Goal: Task Accomplishment & Management: Manage account settings

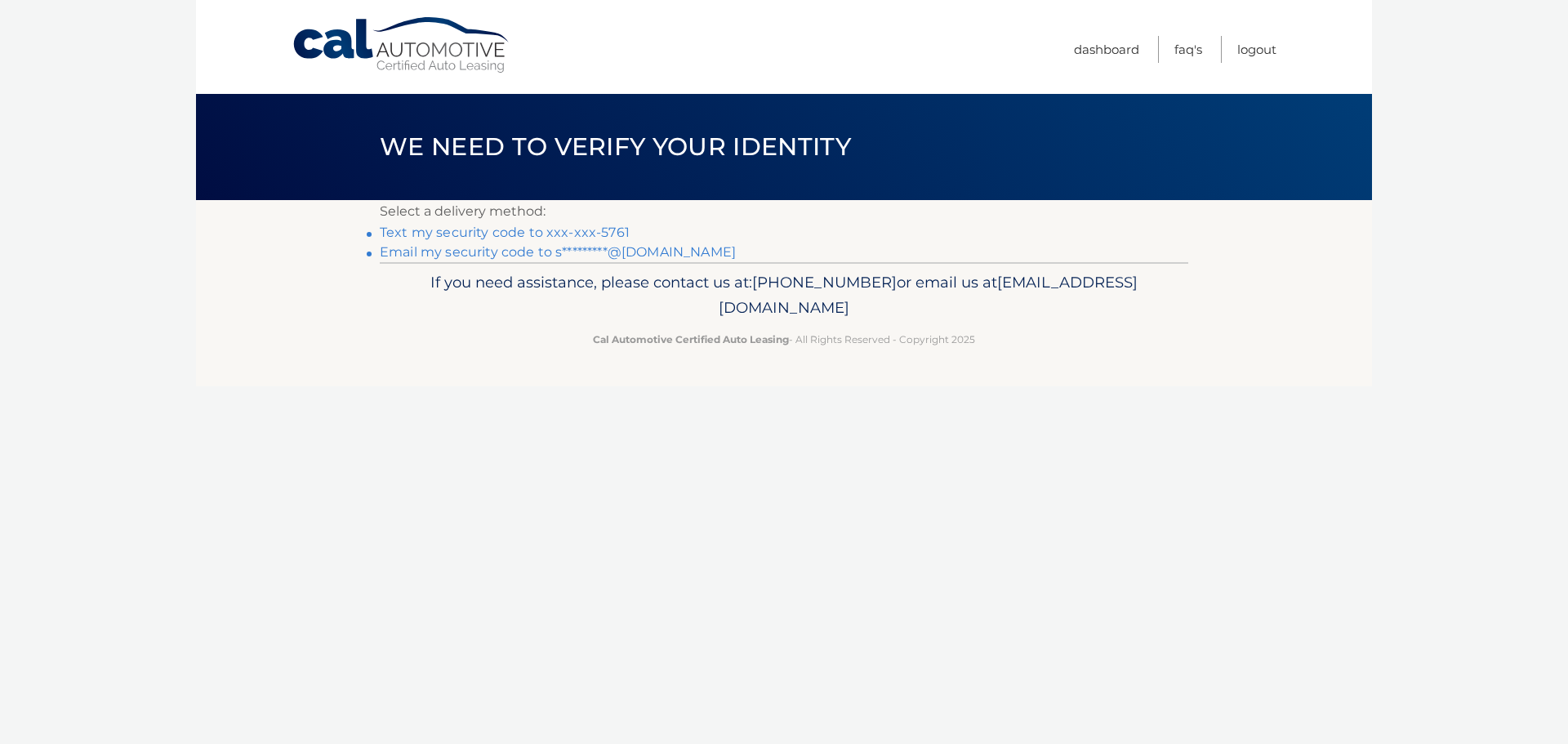
click at [600, 232] on link "Text my security code to xxx-xxx-5761" at bounding box center [504, 232] width 250 height 16
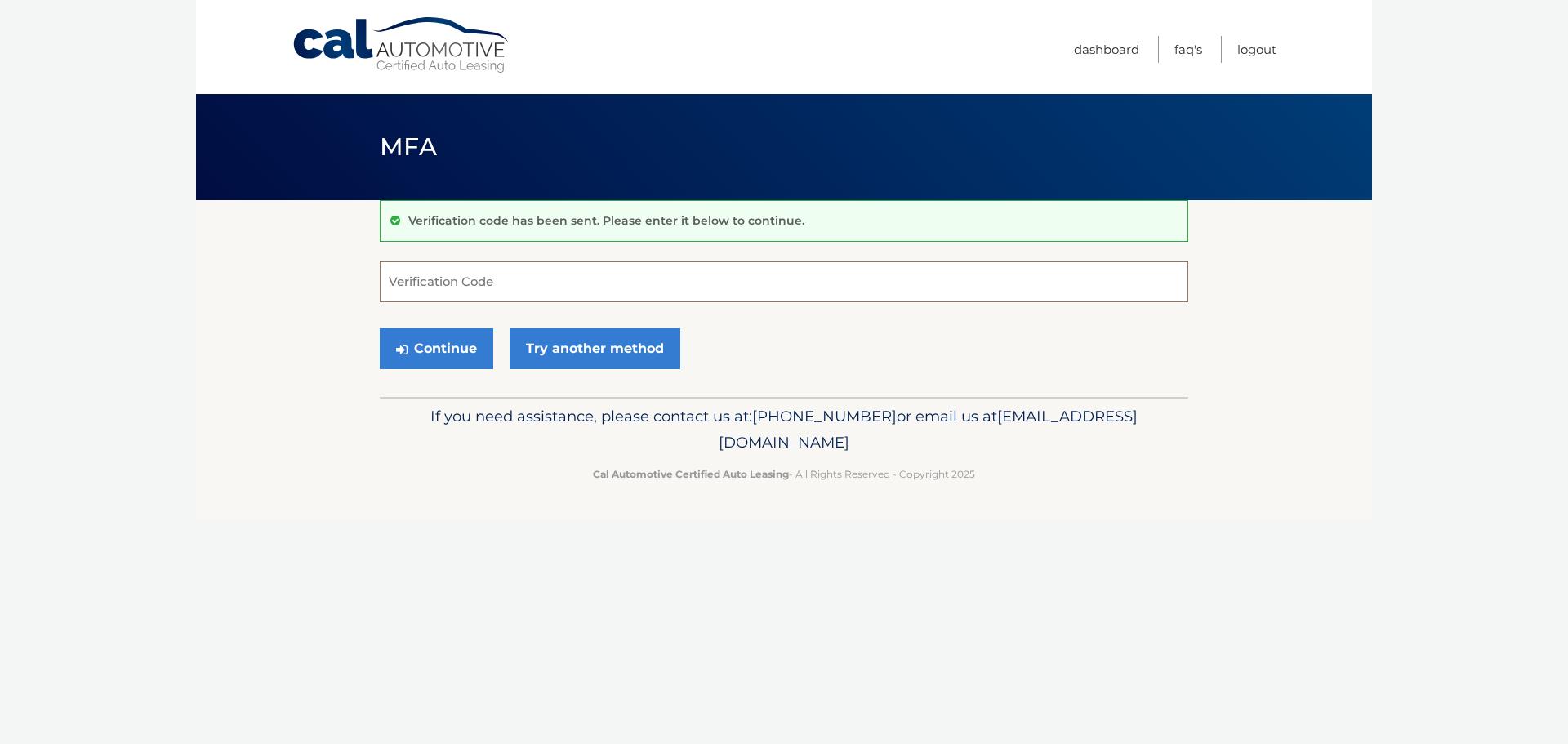
click at [522, 279] on input "Verification Code" at bounding box center [784, 282] width 809 height 41
type input "644515"
click at [379, 328] on button "Continue" at bounding box center [436, 349] width 113 height 41
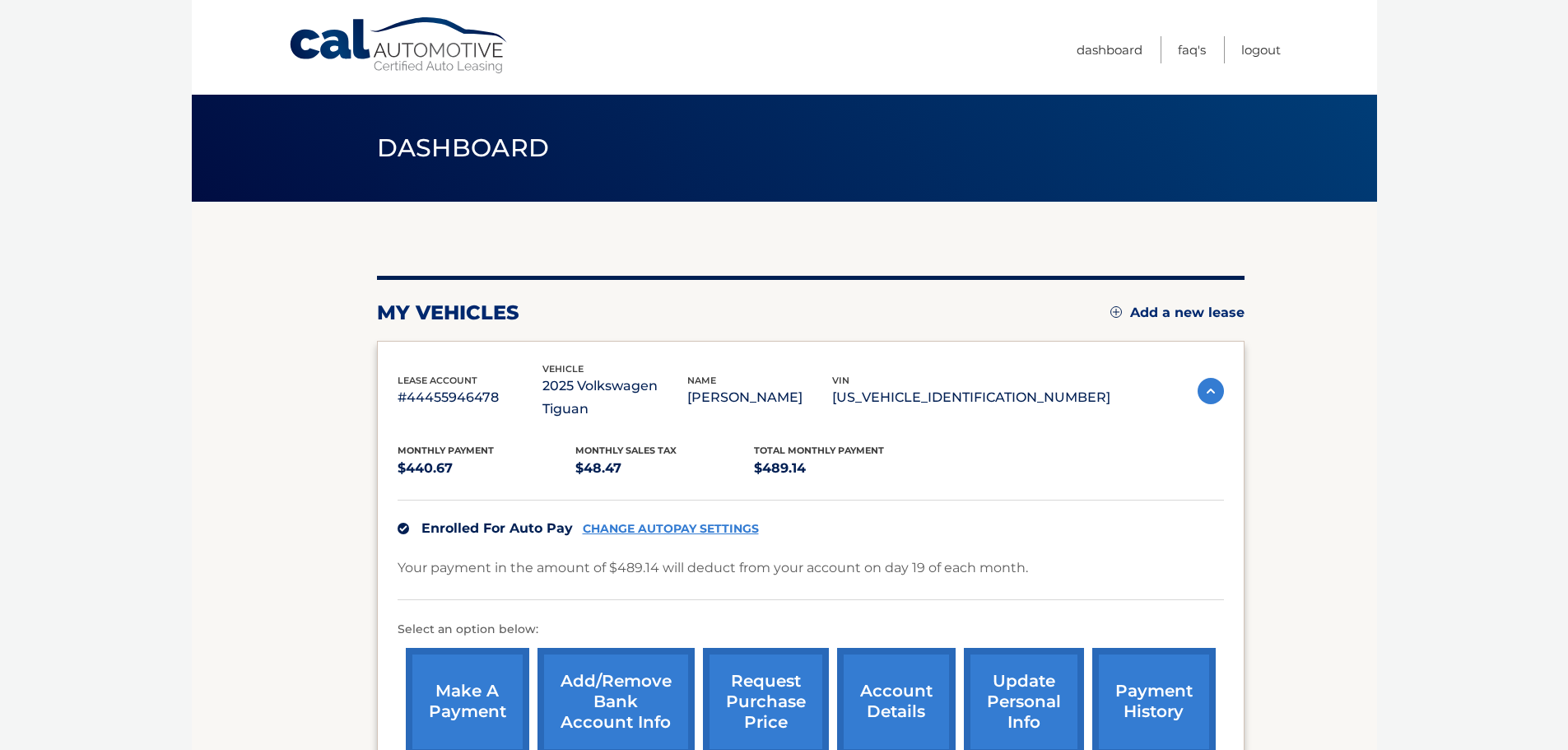
click at [1210, 378] on img at bounding box center [1211, 391] width 26 height 26
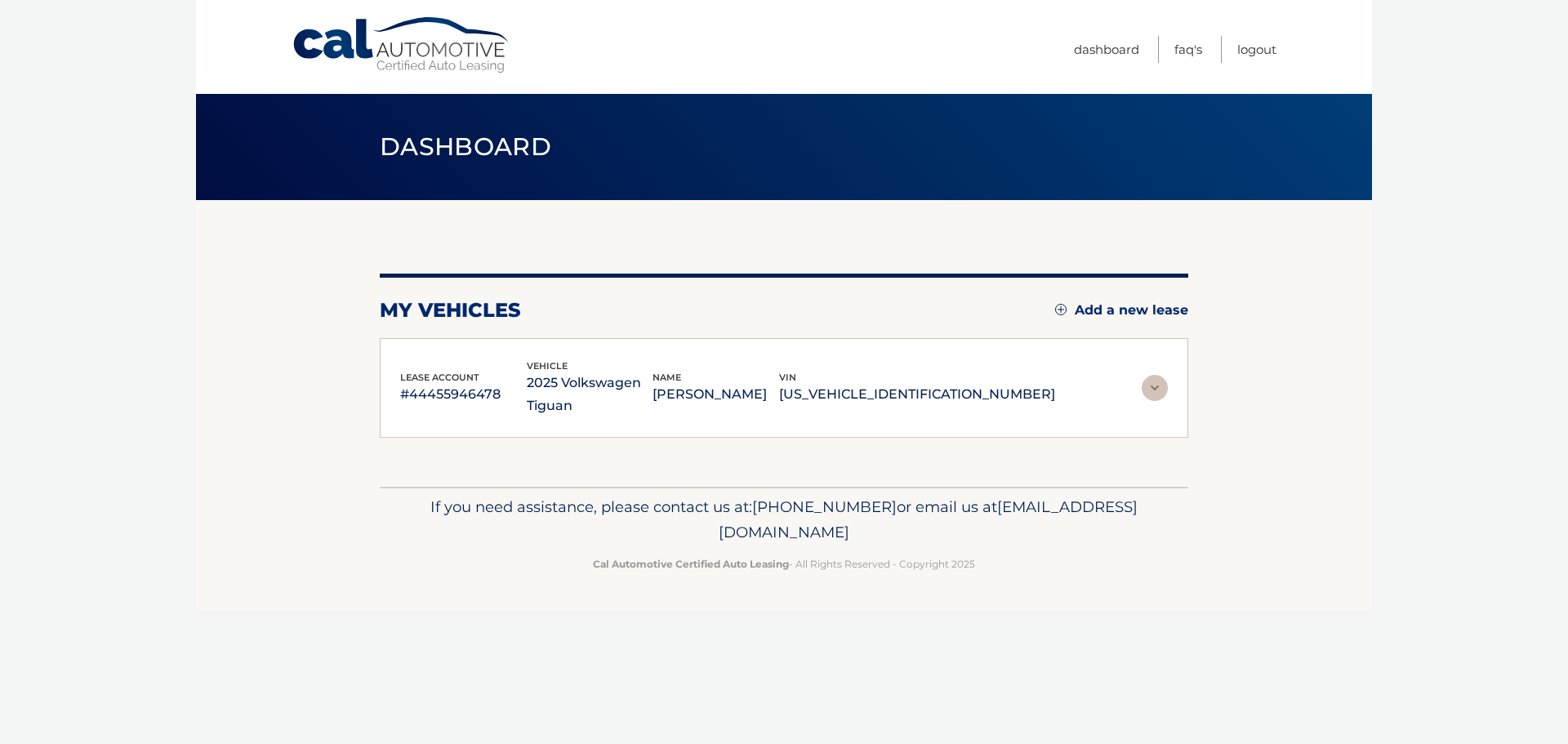
click at [1200, 374] on section "my vehicles Add a new lease lease account #44455946478 vehicle 2025 Volkswagen …" at bounding box center [784, 343] width 1176 height 286
click at [1159, 391] on img at bounding box center [1154, 388] width 26 height 26
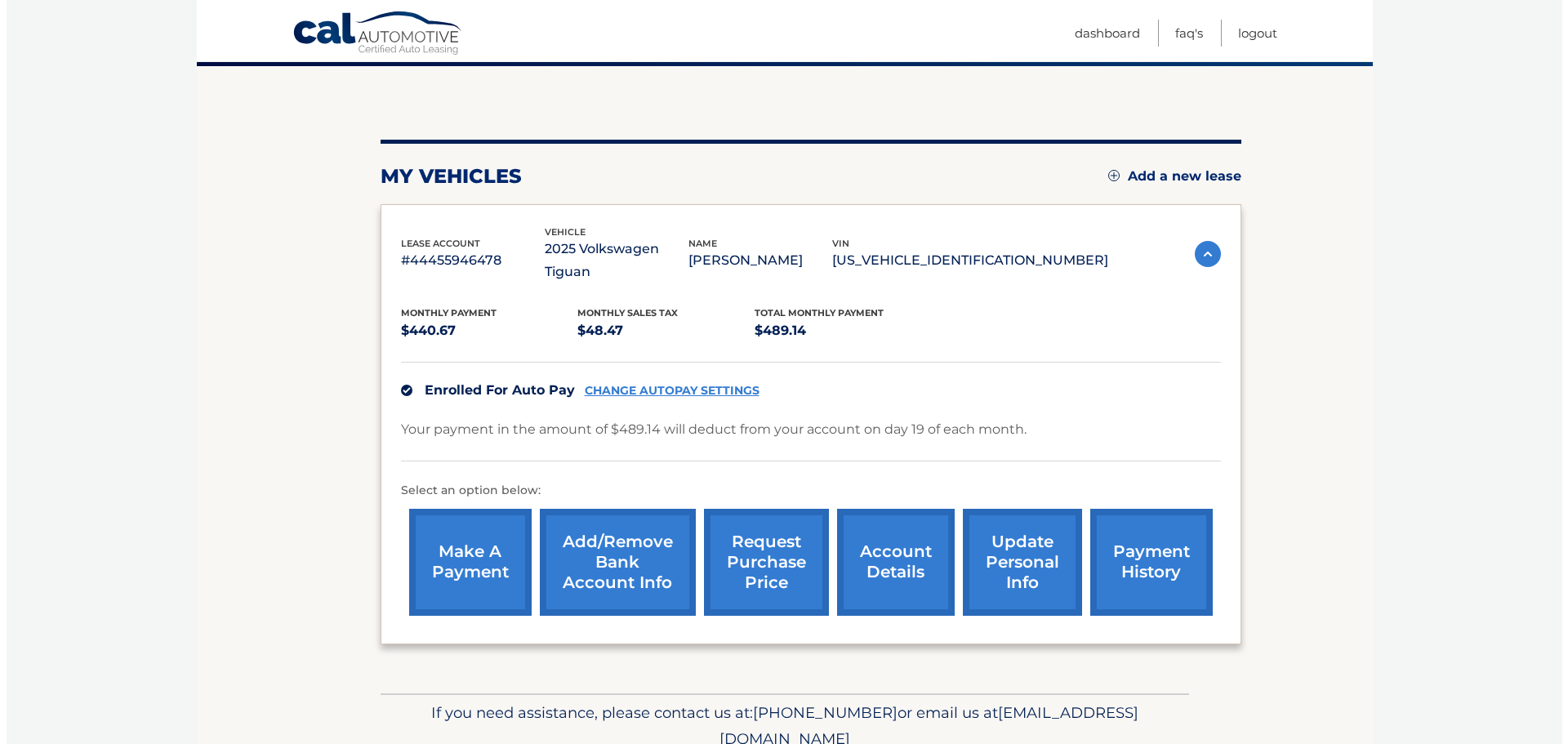
scroll to position [184, 0]
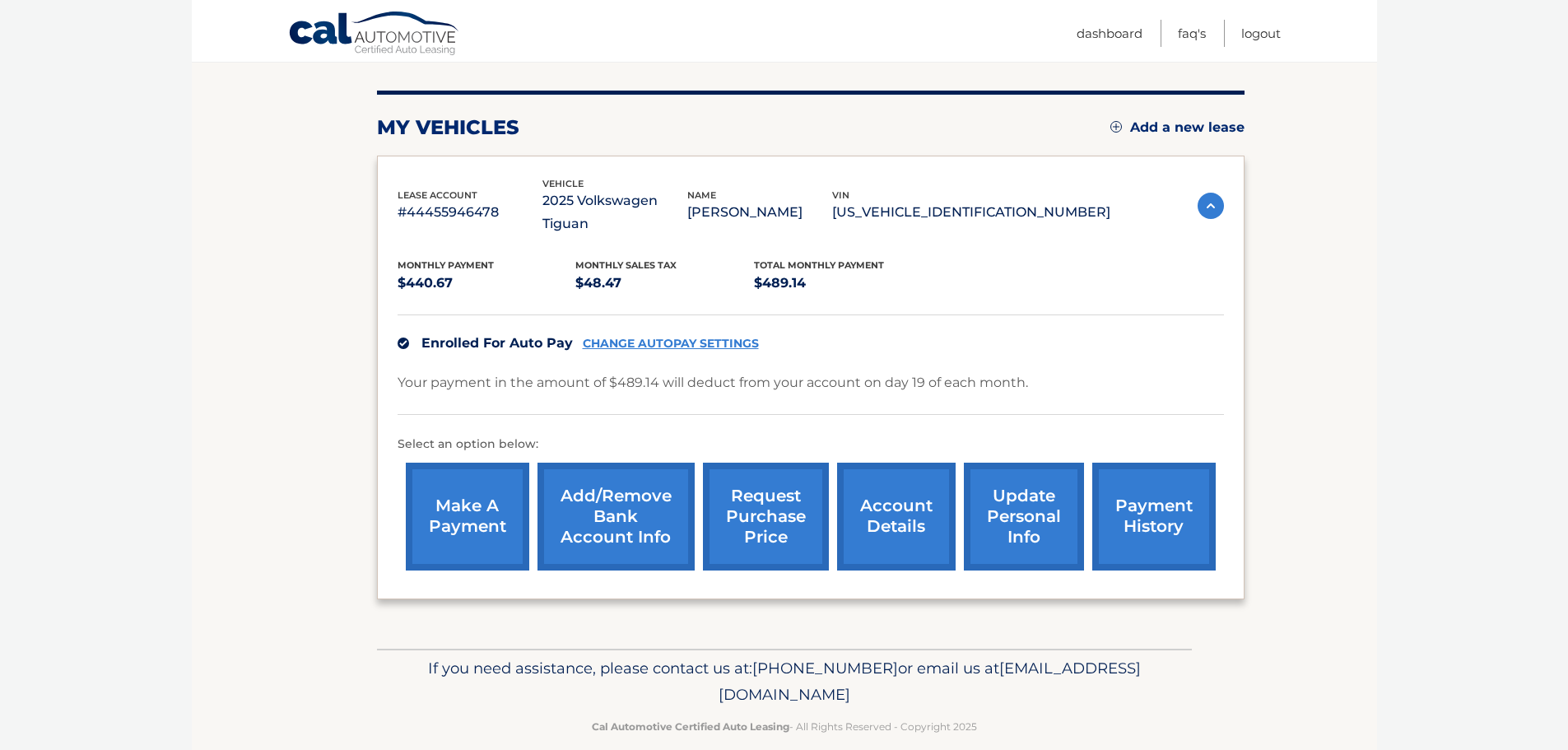
click at [769, 502] on link "request purchase price" at bounding box center [766, 517] width 126 height 108
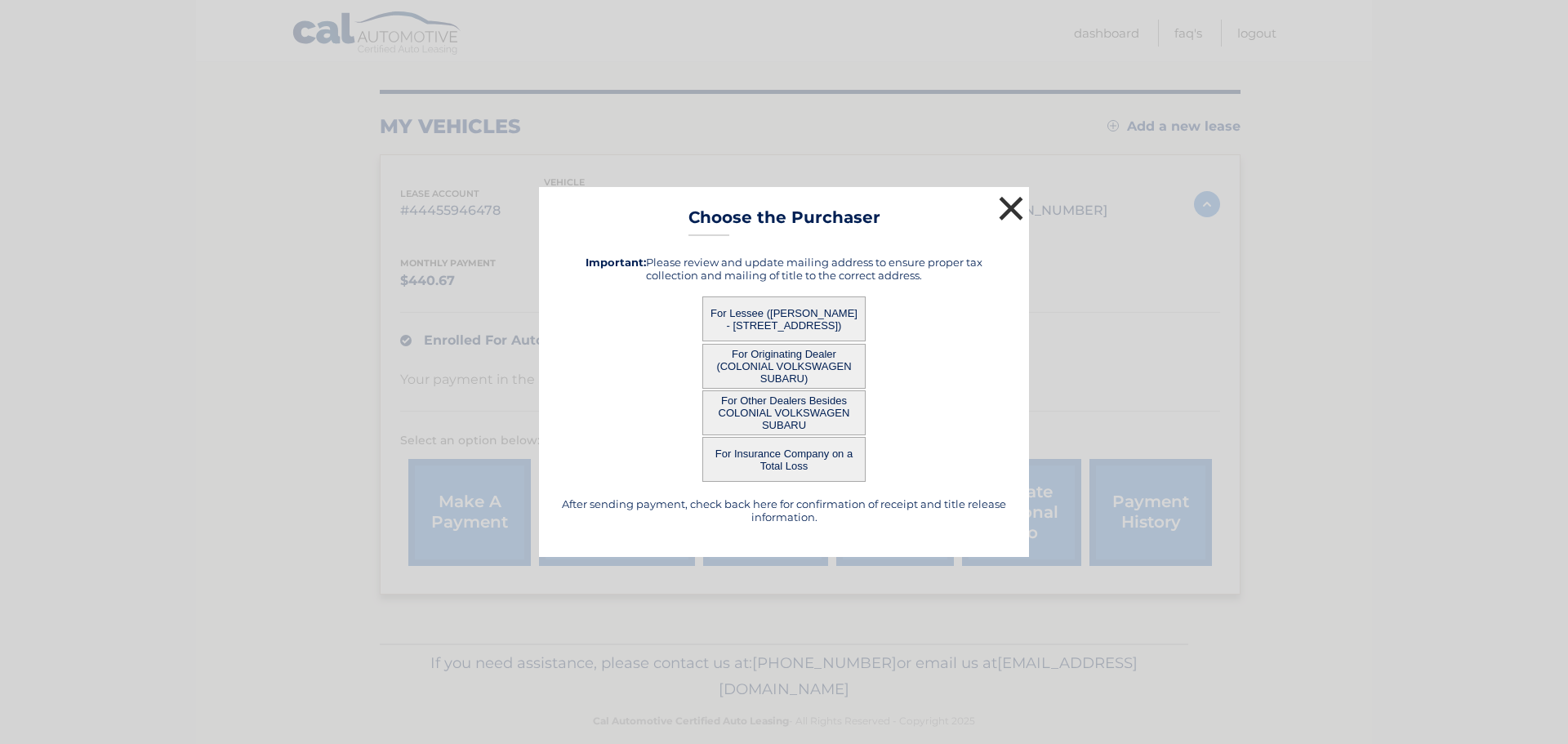
click at [1003, 210] on button "×" at bounding box center [1010, 207] width 33 height 33
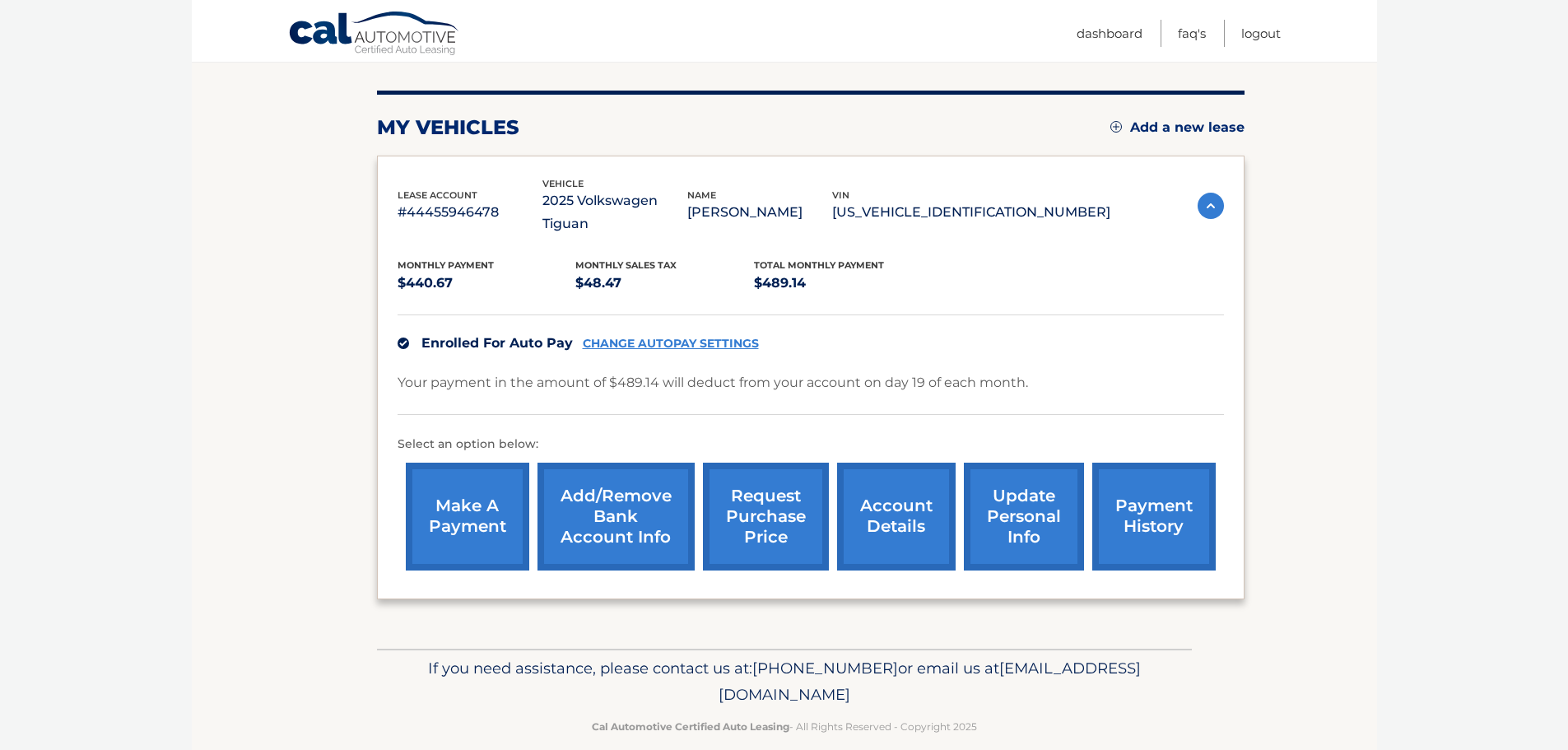
click at [759, 510] on link "request purchase price" at bounding box center [766, 517] width 126 height 108
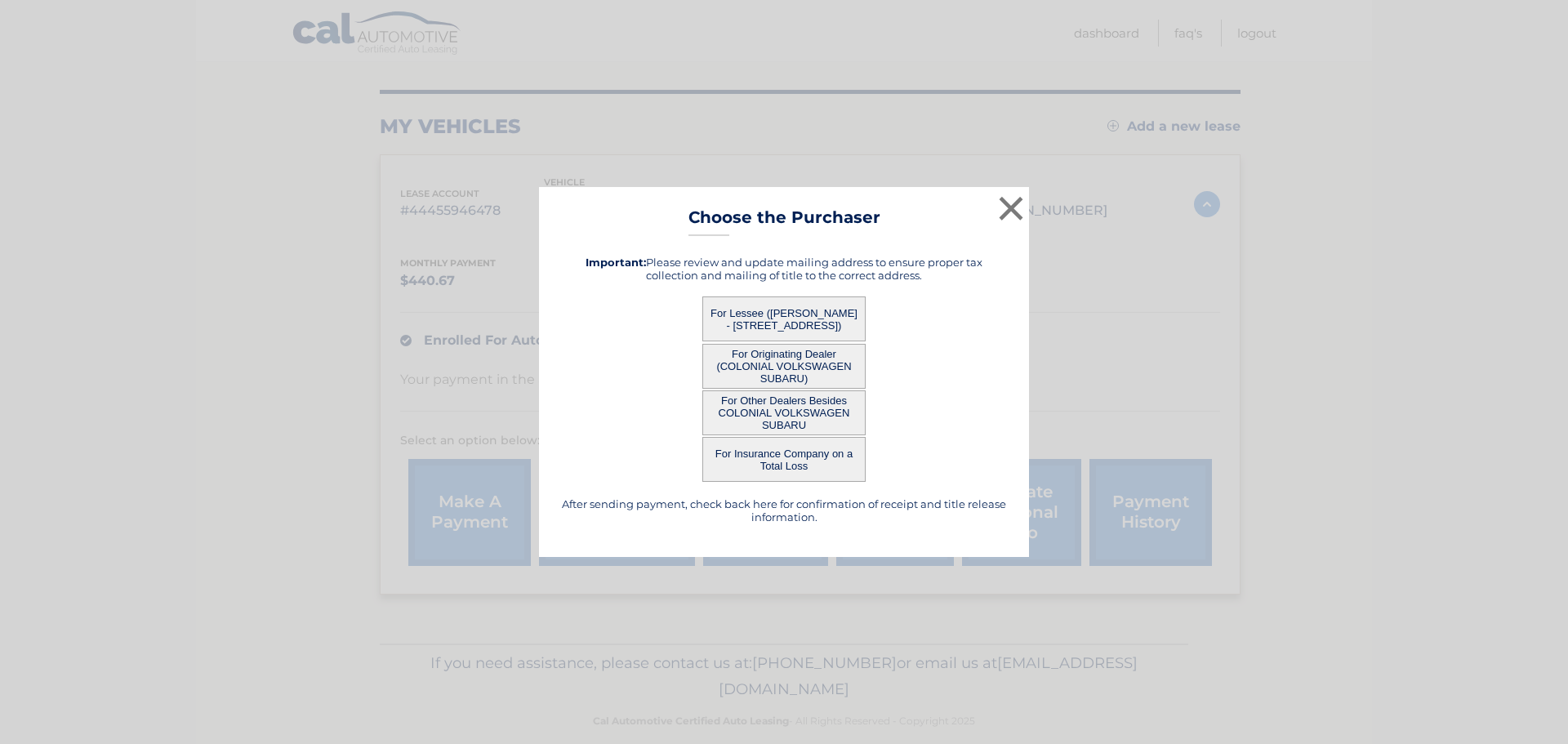
click at [765, 314] on button "For Lessee ([PERSON_NAME] - [STREET_ADDRESS])" at bounding box center [784, 319] width 164 height 45
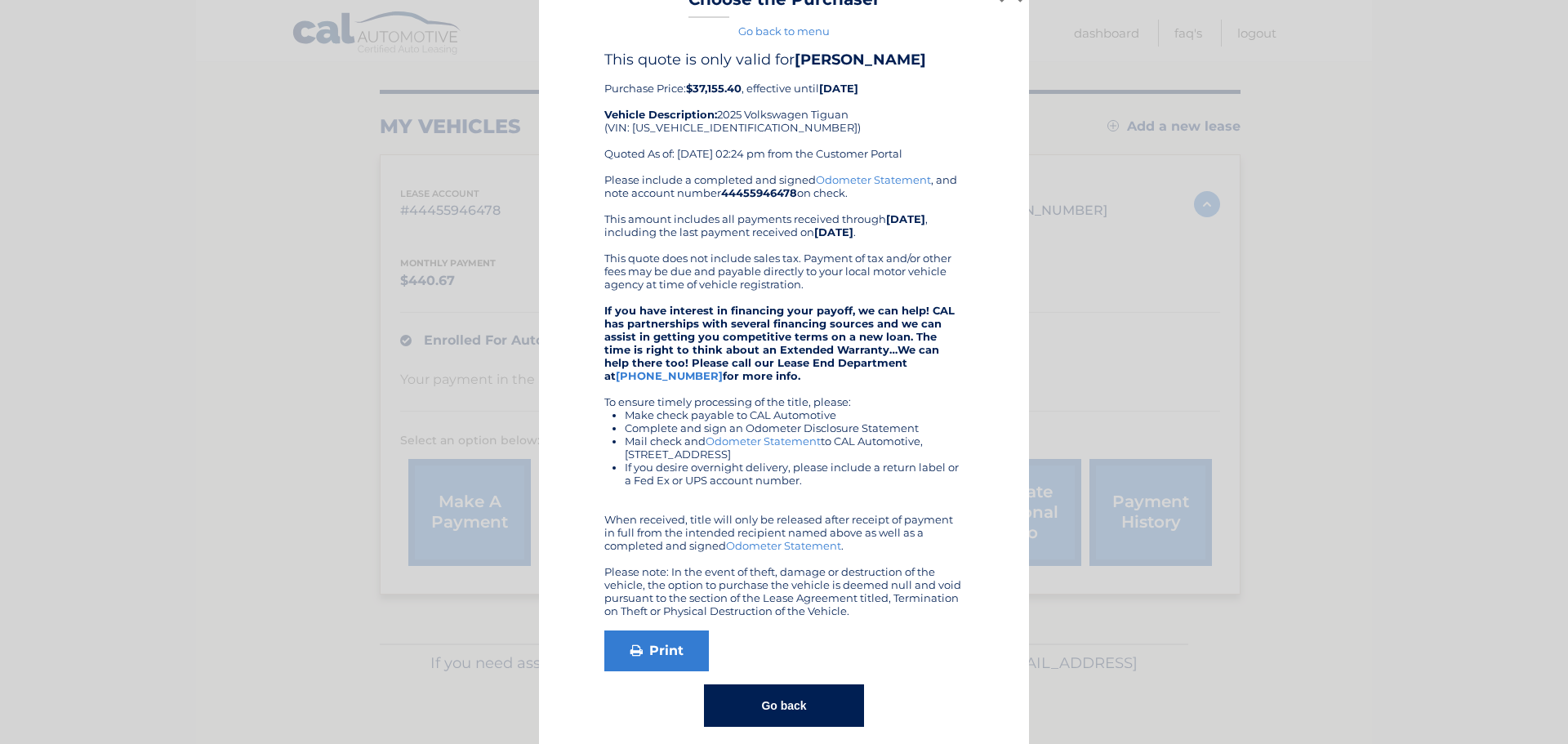
scroll to position [47, 0]
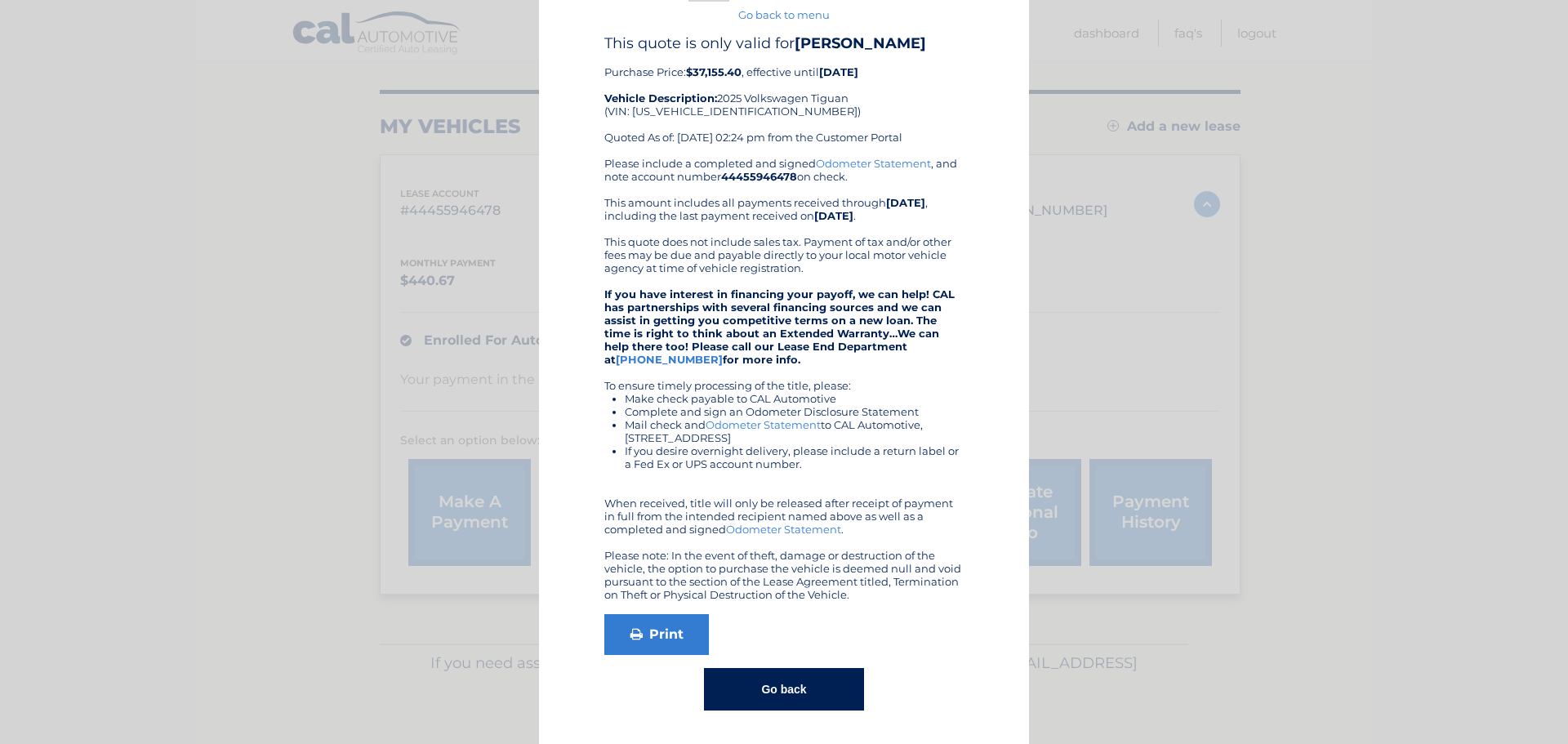
click at [772, 686] on button "Go back" at bounding box center [783, 690] width 159 height 43
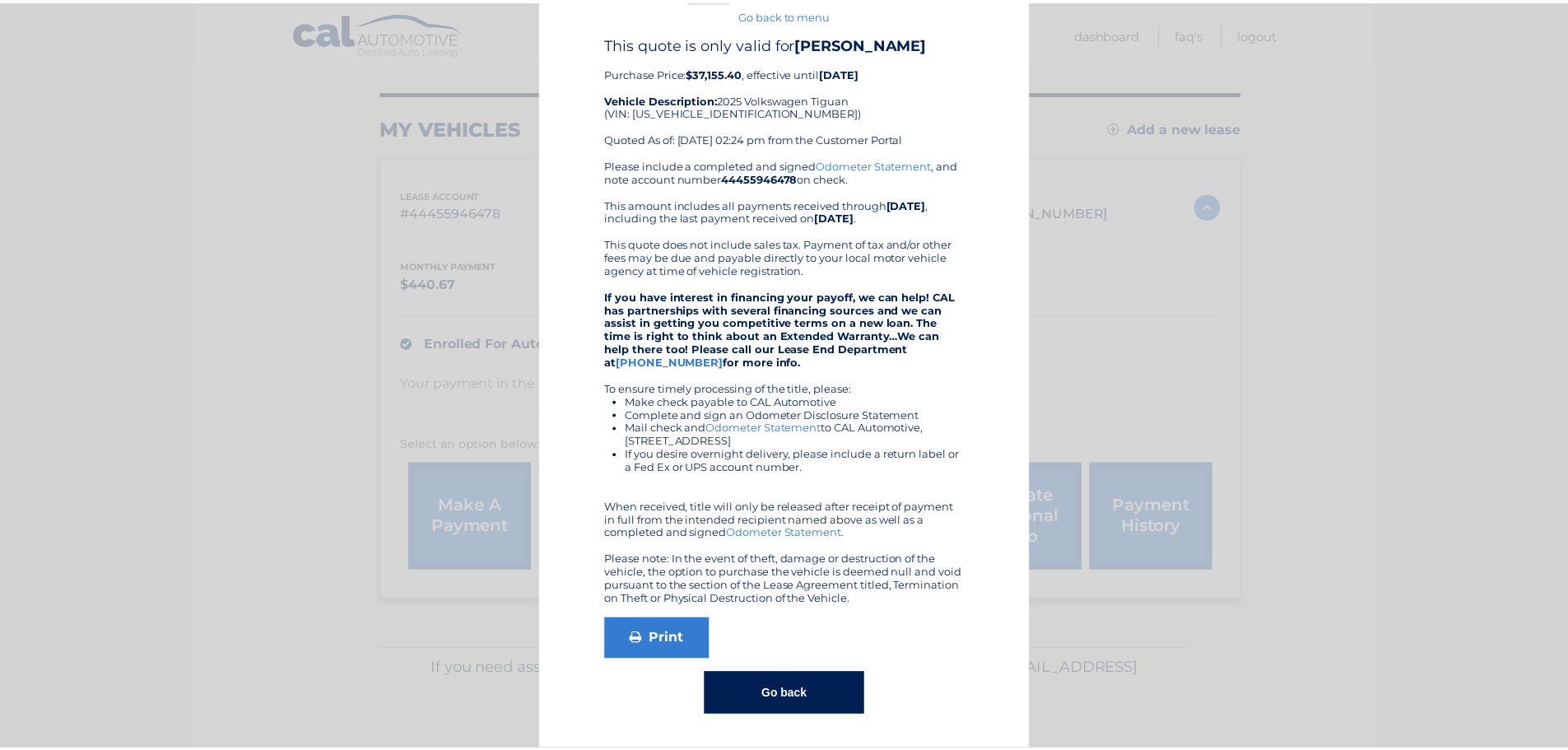
scroll to position [0, 0]
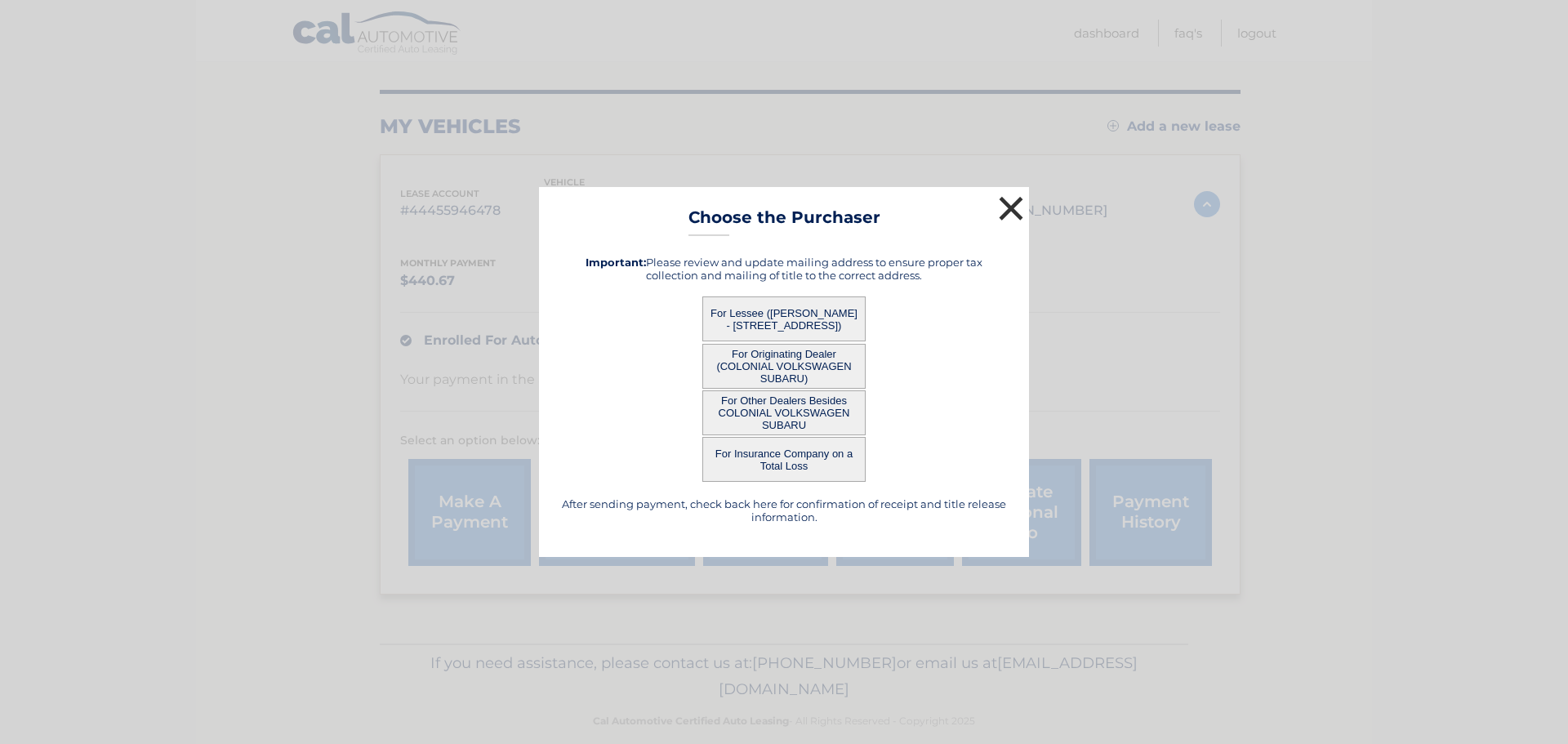
click at [1009, 196] on button "×" at bounding box center [1010, 207] width 33 height 33
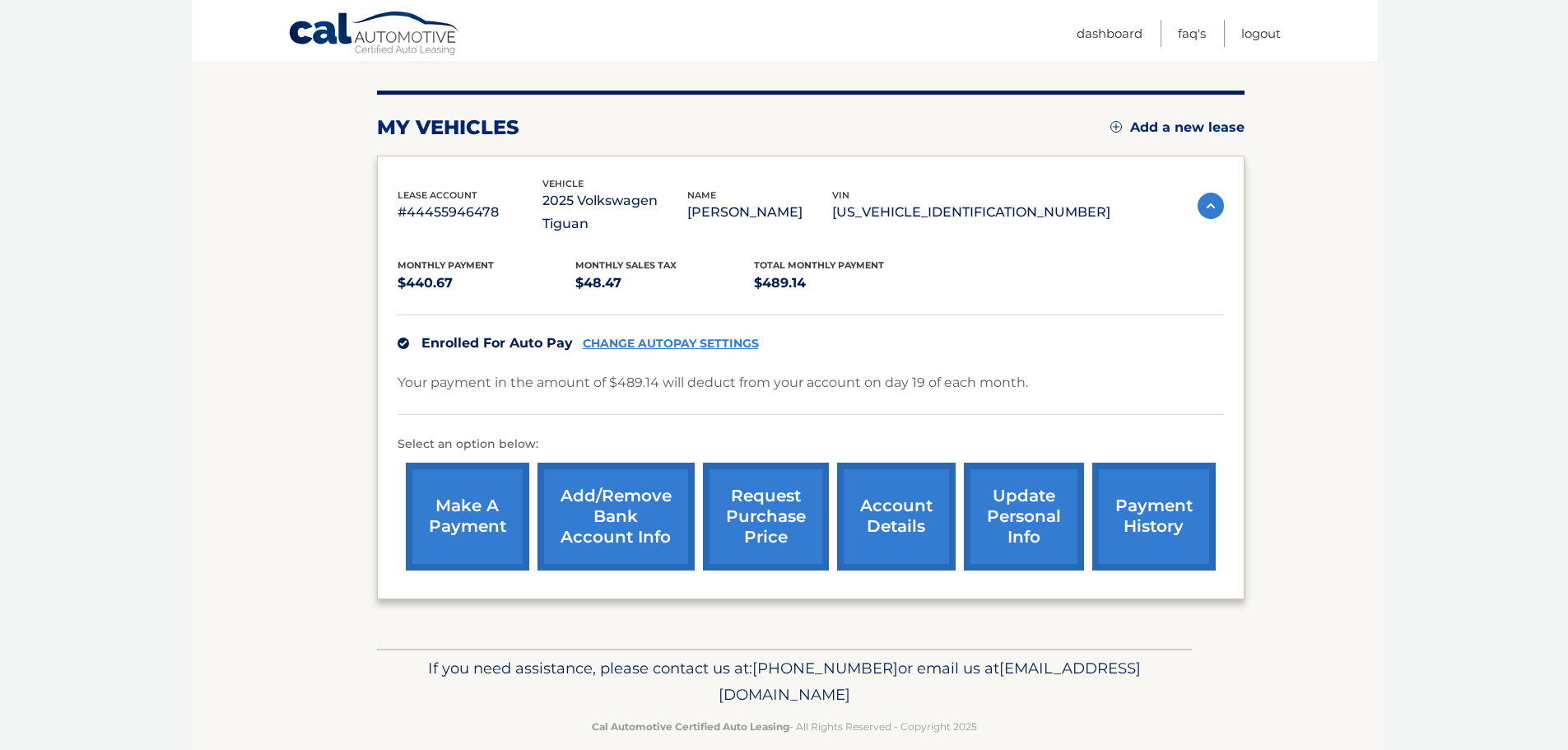
click at [1147, 486] on link "payment history" at bounding box center [1155, 517] width 124 height 108
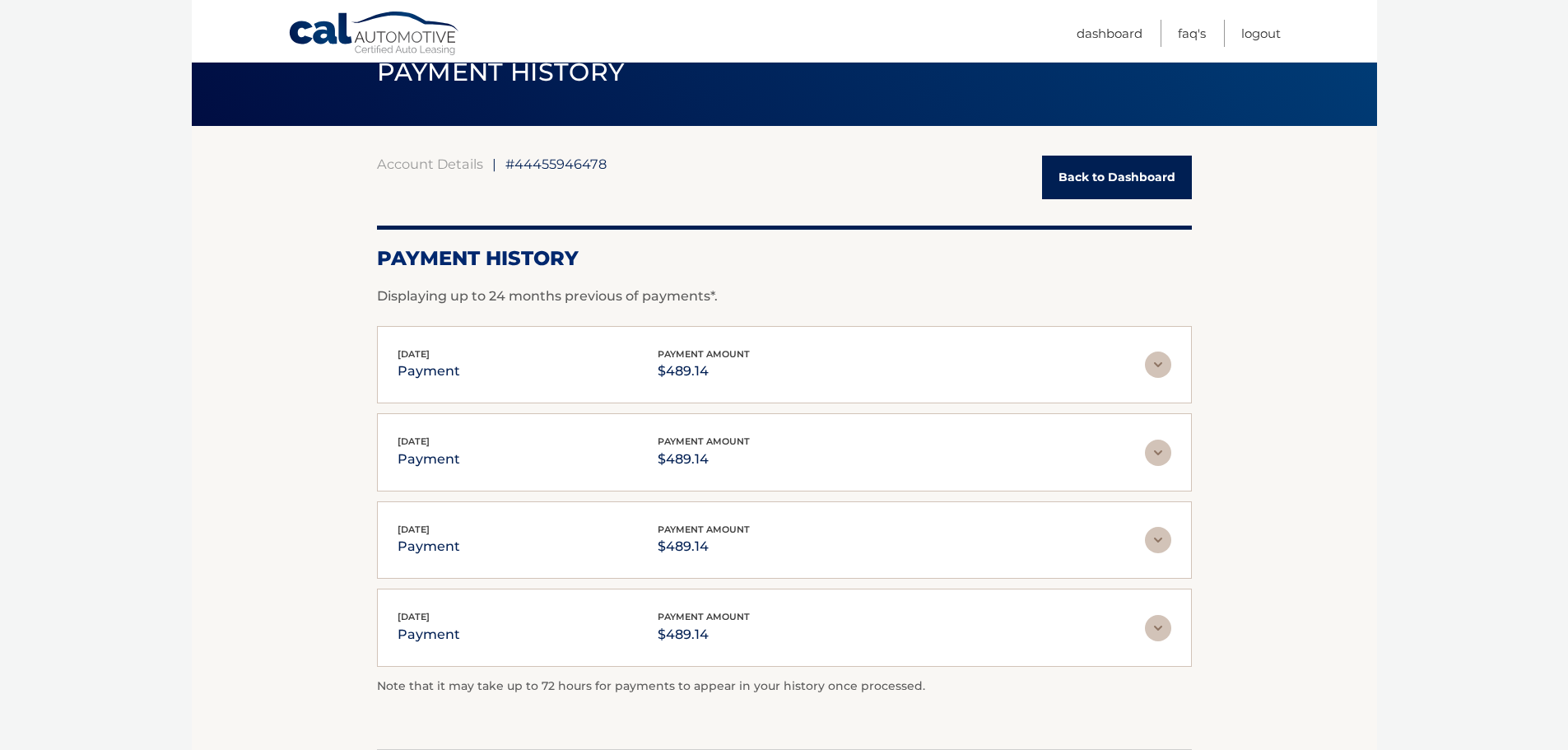
scroll to position [200, 0]
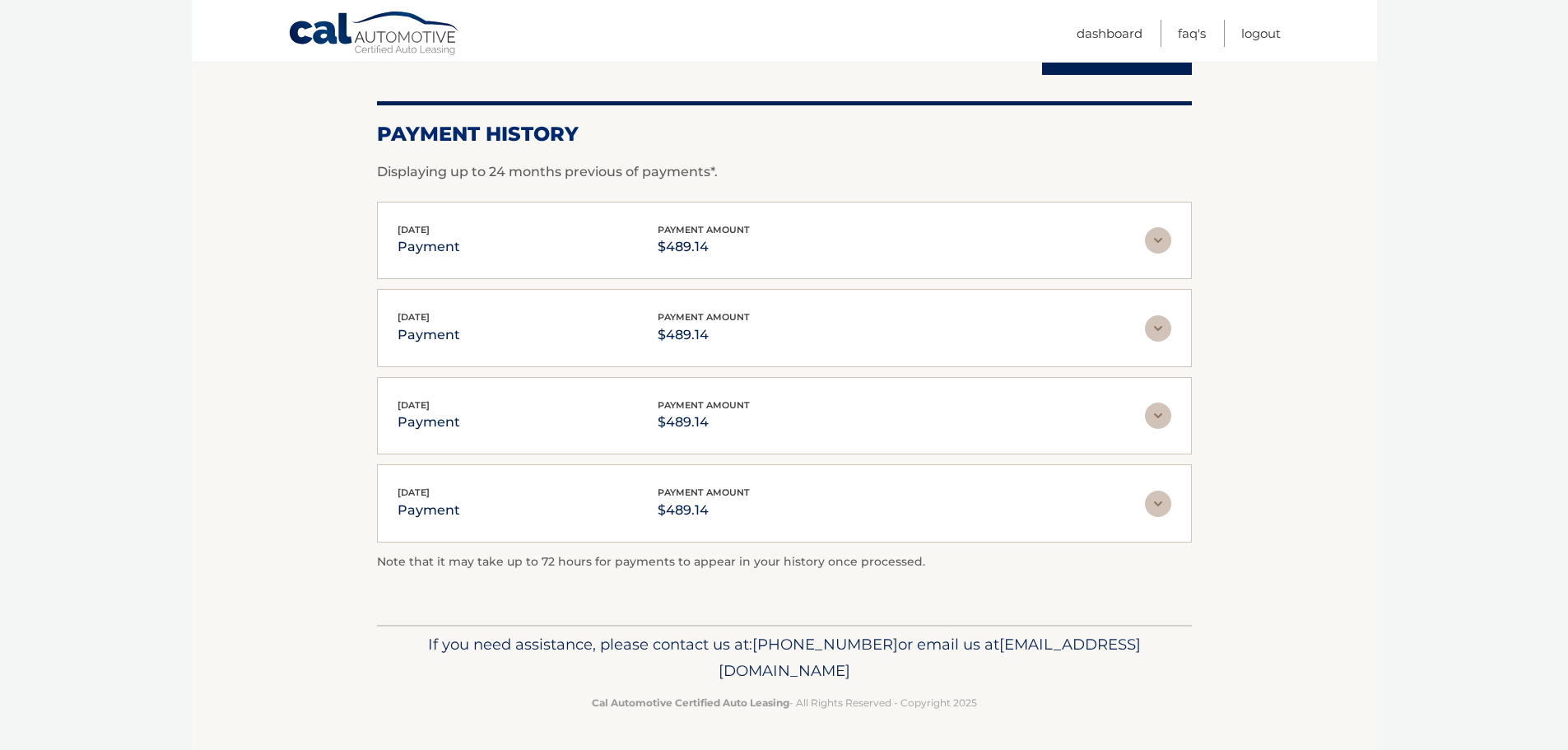
click at [1166, 242] on img at bounding box center [1158, 240] width 26 height 26
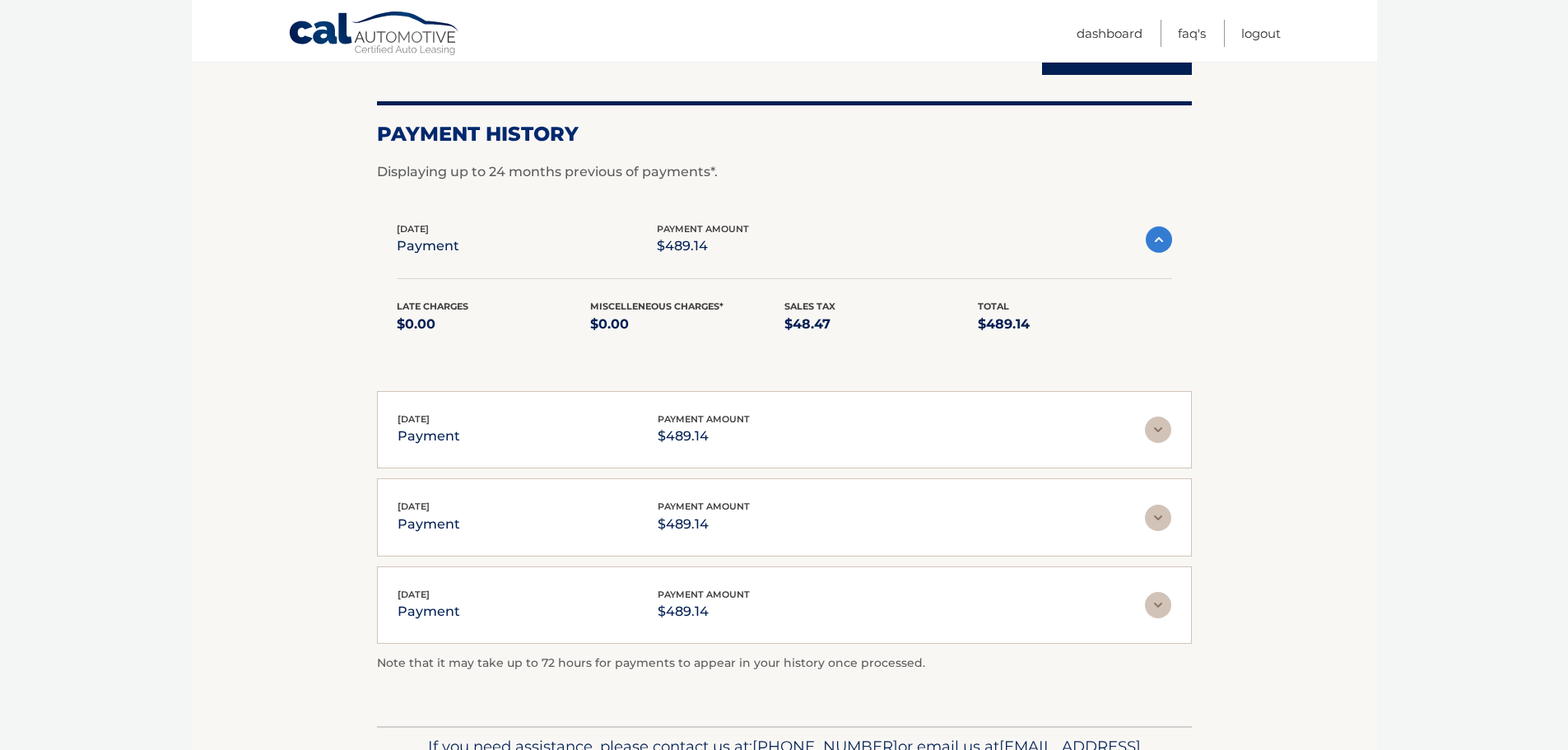
click at [1161, 430] on img at bounding box center [1158, 429] width 26 height 26
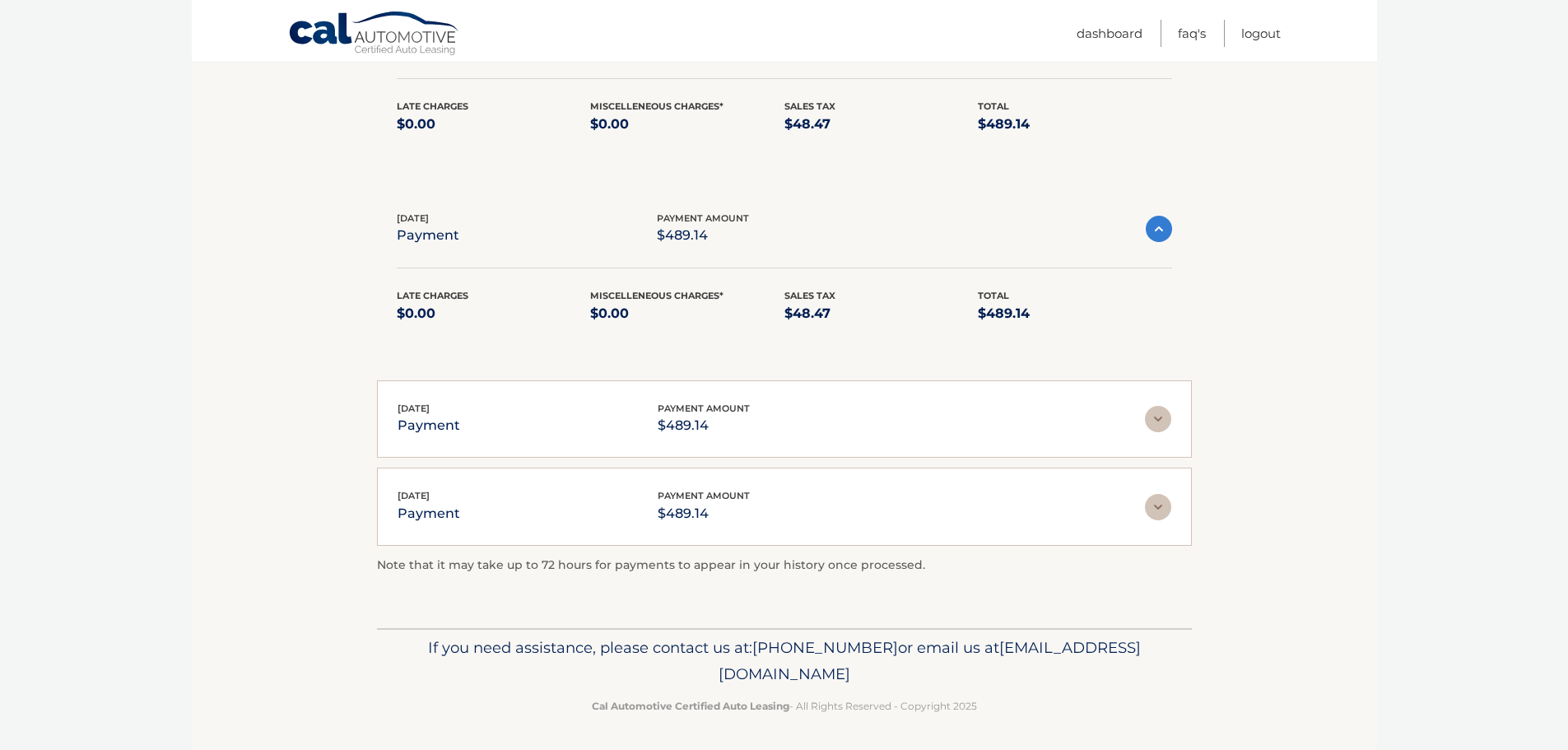
scroll to position [403, 0]
click at [1164, 425] on img at bounding box center [1158, 416] width 26 height 26
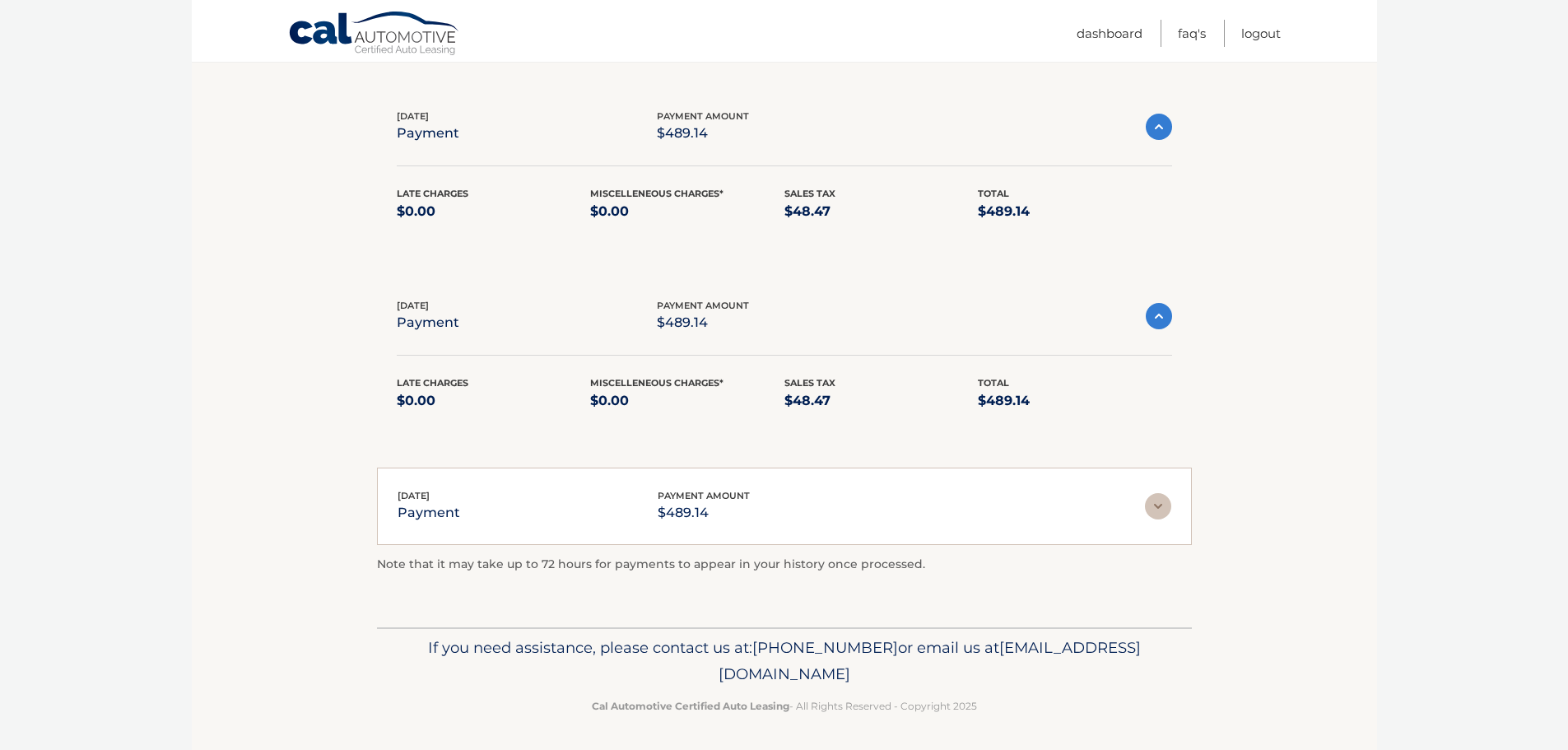
scroll to position [504, 0]
click at [1161, 502] on img at bounding box center [1158, 504] width 26 height 26
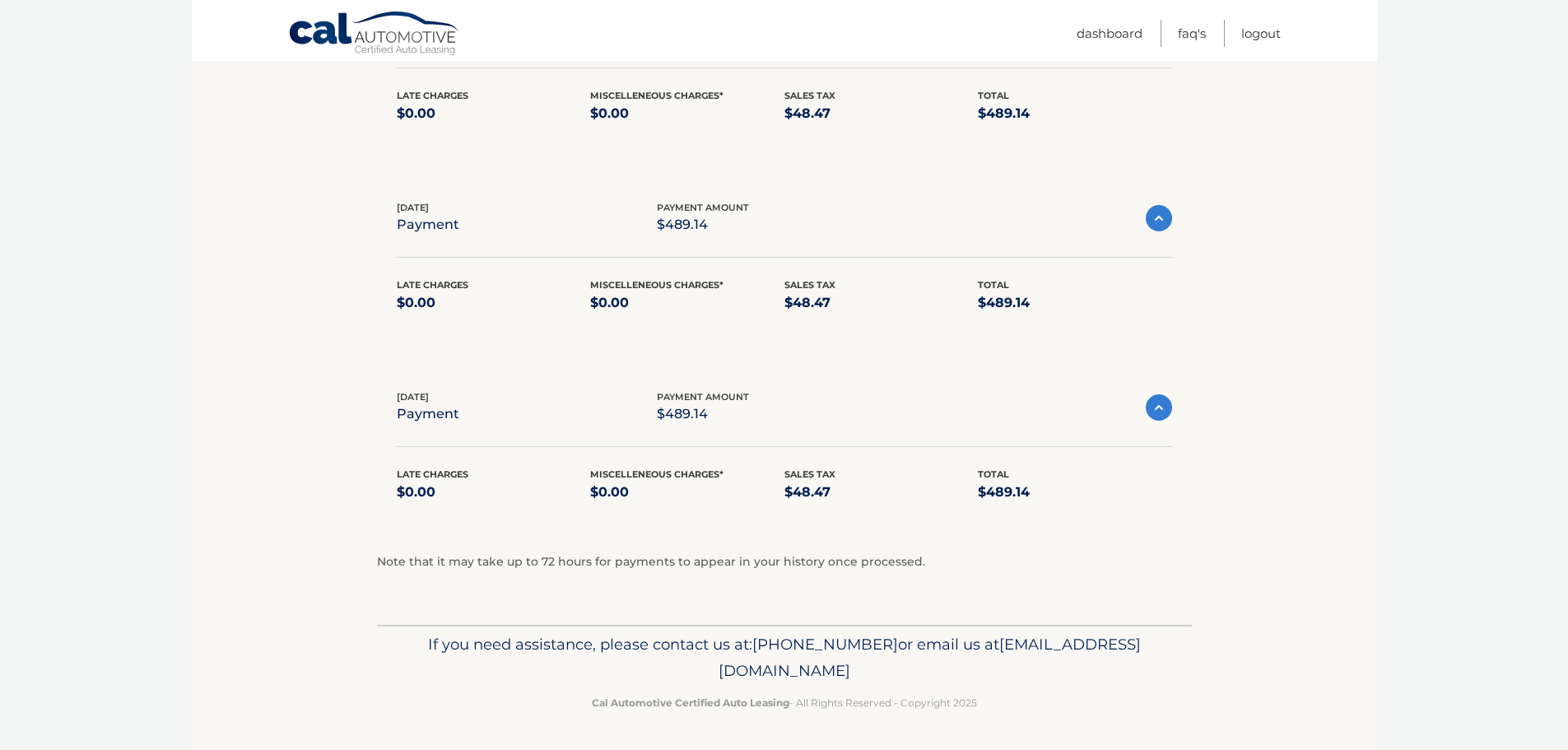
scroll to position [0, 0]
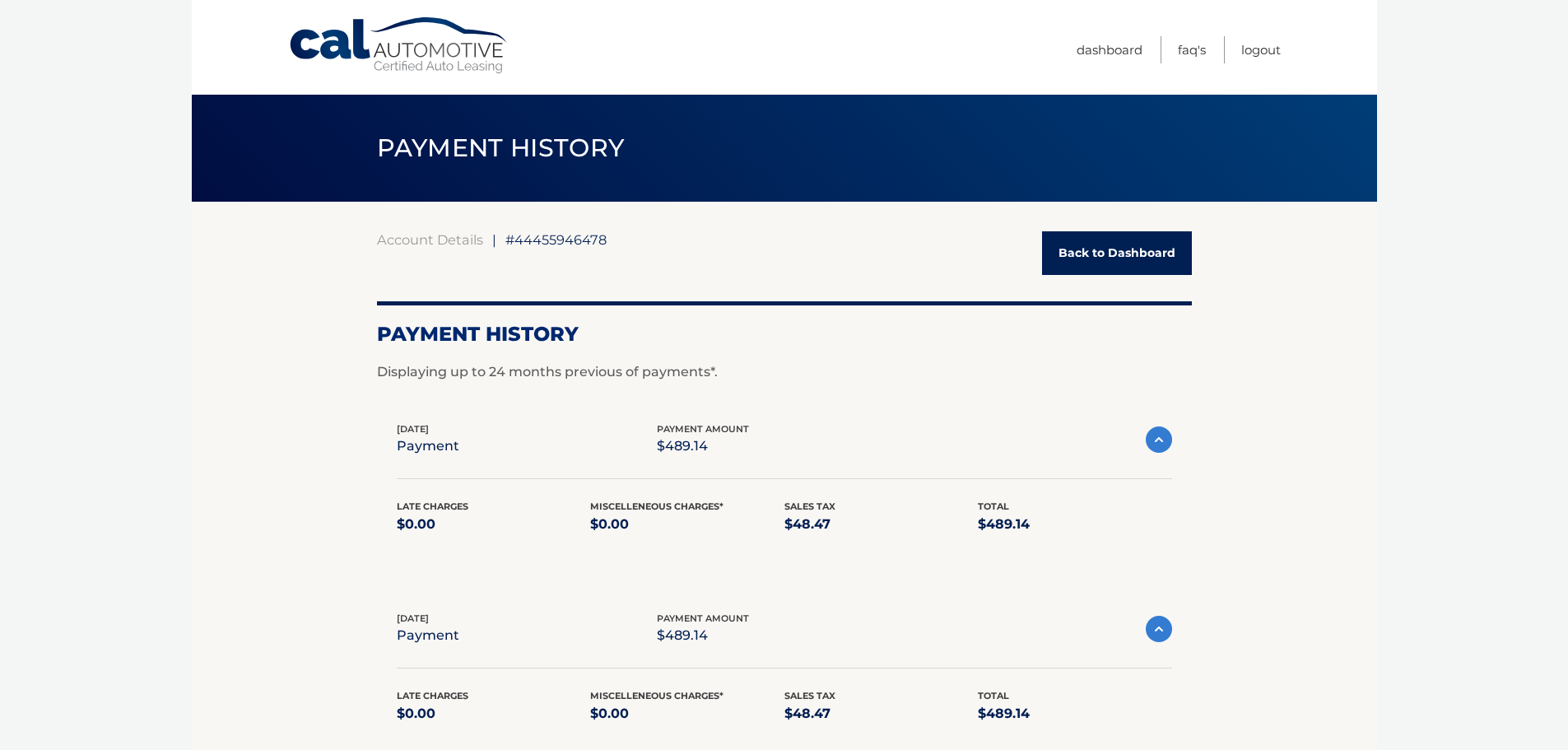
click at [558, 234] on span "#44455946478" at bounding box center [556, 240] width 101 height 17
click at [557, 236] on span "#44455946478" at bounding box center [556, 240] width 101 height 17
click at [1113, 241] on link "Back to Dashboard" at bounding box center [1117, 253] width 150 height 44
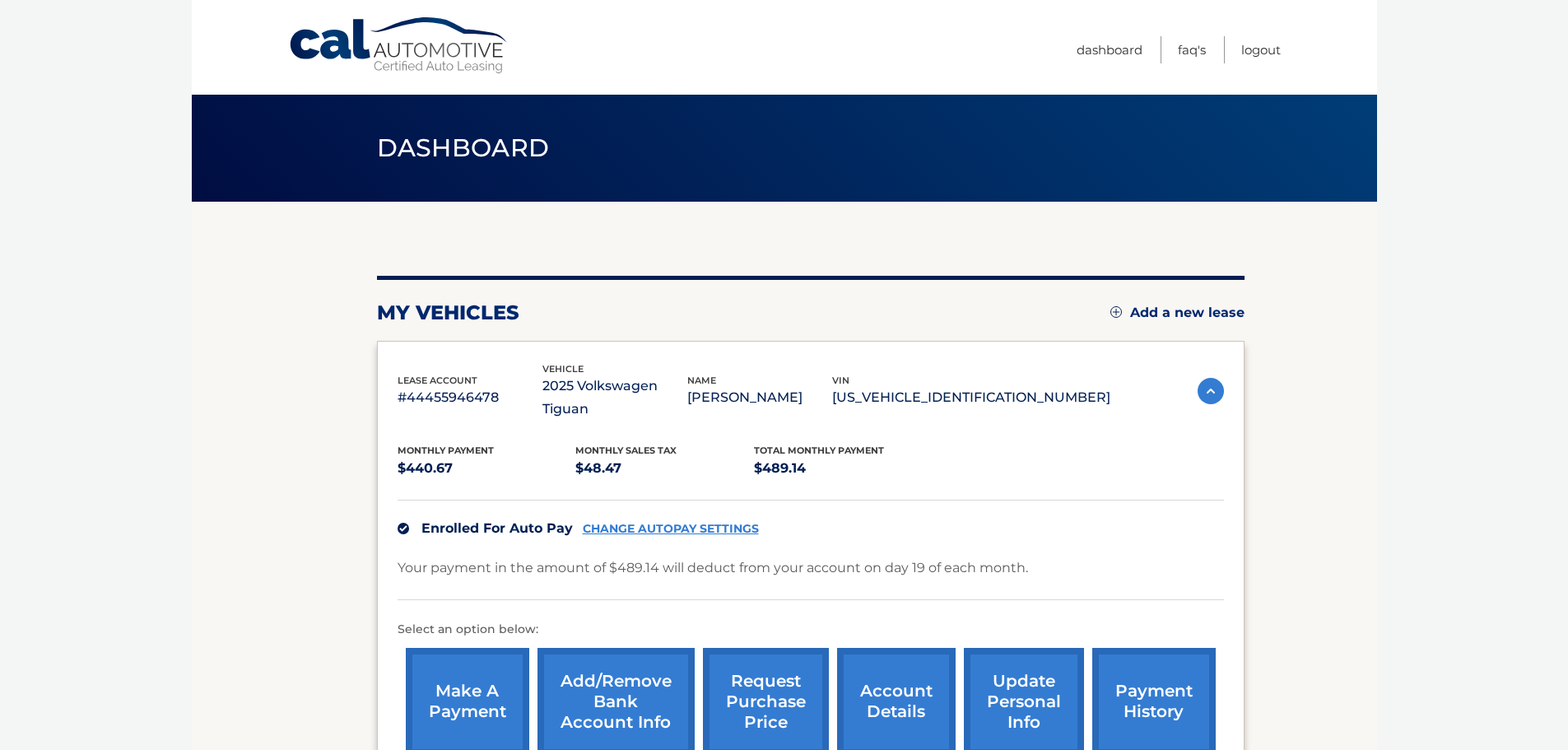
click at [1497, 661] on body "Cal Automotive Menu Dashboard FAQ's Logout" at bounding box center [784, 375] width 1568 height 750
click at [908, 672] on link "account details" at bounding box center [896, 701] width 118 height 108
